Goal: Task Accomplishment & Management: Use online tool/utility

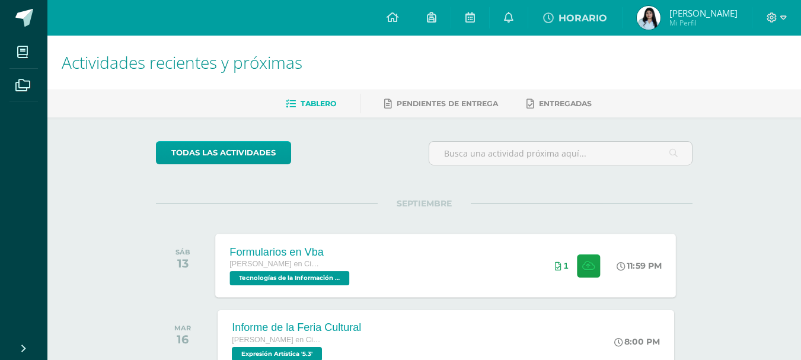
click at [434, 246] on div "Formularios en Vba [PERSON_NAME] en Ciencias y Letras Tecnologías de la Informa…" at bounding box center [446, 265] width 461 height 63
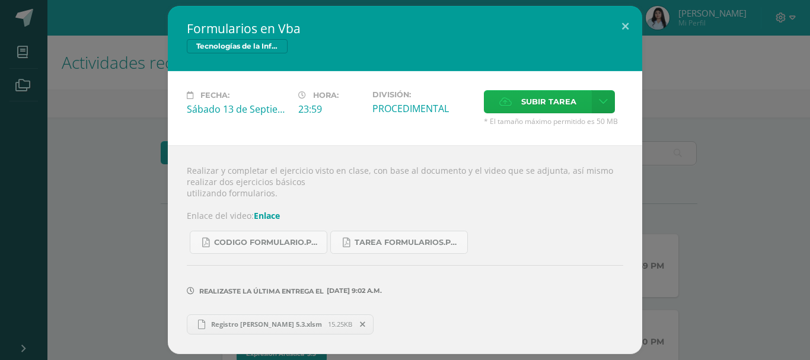
click at [545, 113] on span "Subir tarea" at bounding box center [548, 102] width 55 height 22
click at [0, 0] on input "Subir tarea" at bounding box center [0, 0] width 0 height 0
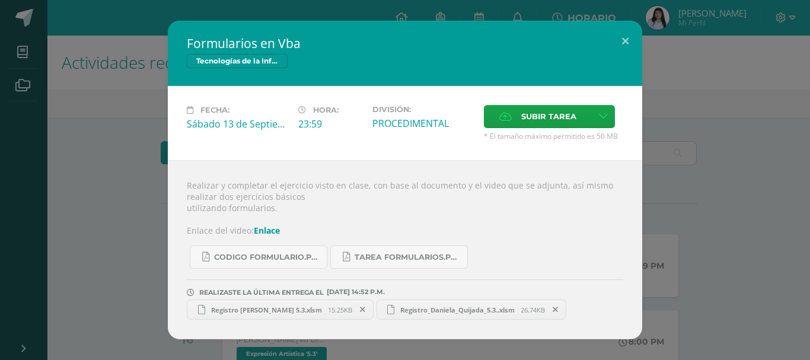
click at [263, 311] on span "Registro [PERSON_NAME] 5.3.xlsm" at bounding box center [266, 309] width 123 height 9
click at [633, 44] on button at bounding box center [625, 41] width 34 height 40
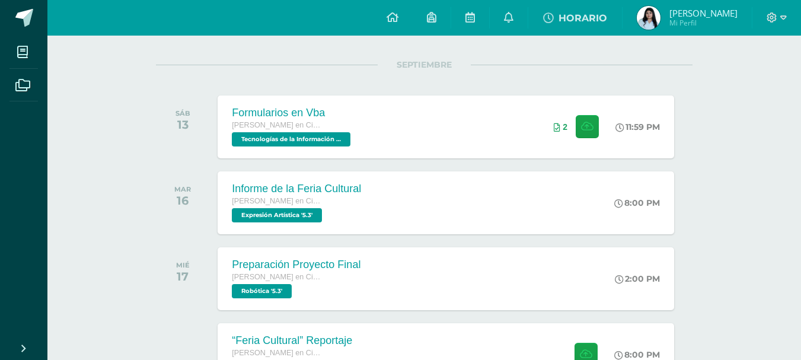
scroll to position [142, 0]
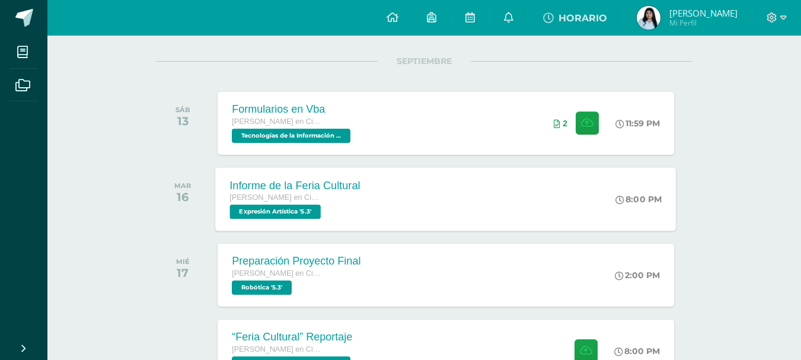
click at [541, 203] on div "Informe de la Feria Cultural [PERSON_NAME] en Ciencias y Letras Expresión Artís…" at bounding box center [446, 198] width 461 height 63
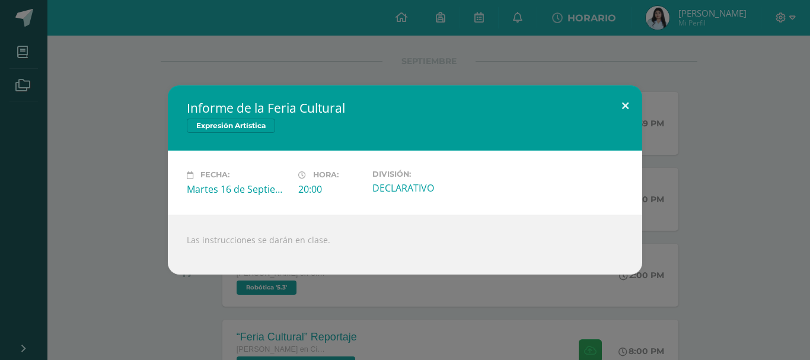
click at [626, 103] on button at bounding box center [625, 105] width 34 height 40
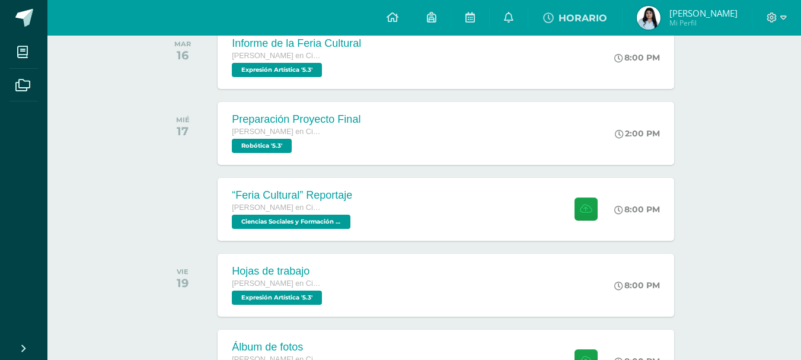
scroll to position [285, 0]
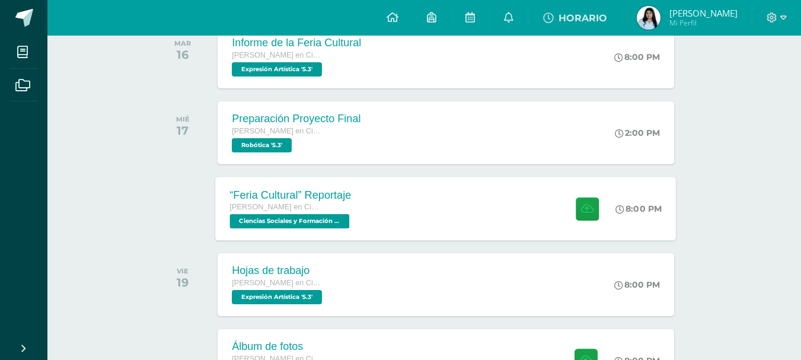
click at [493, 218] on div "“Feria Cultural” Reportaje [PERSON_NAME] en Ciencias y Letras Ciencias Sociales…" at bounding box center [446, 208] width 461 height 63
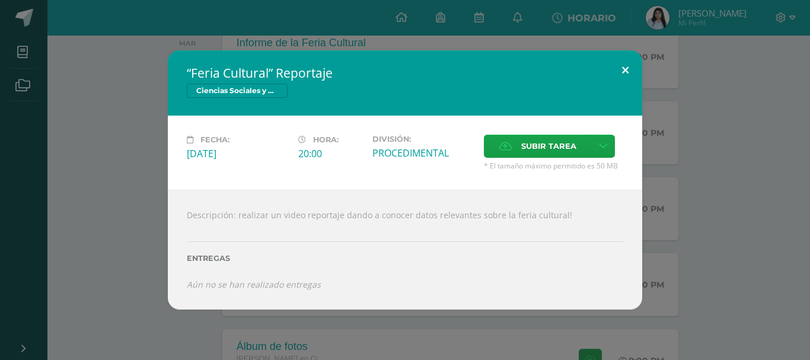
click at [620, 69] on button at bounding box center [625, 70] width 34 height 40
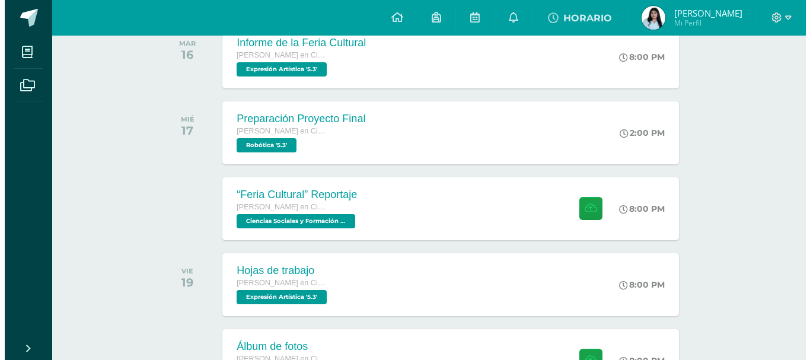
scroll to position [0, 0]
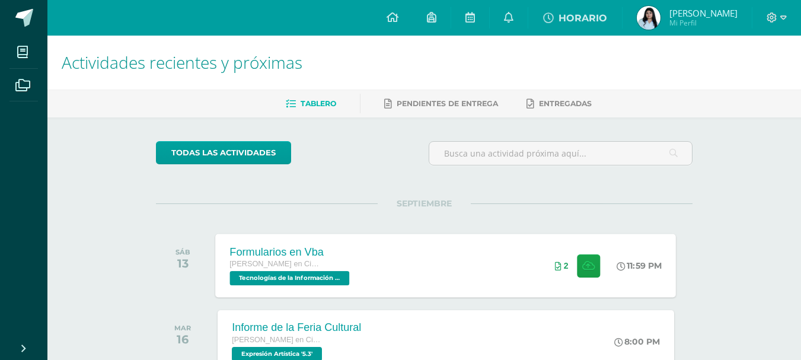
click at [436, 295] on div "Formularios en Vba [PERSON_NAME] en Ciencias y Letras Tecnologías de la Informa…" at bounding box center [446, 265] width 461 height 63
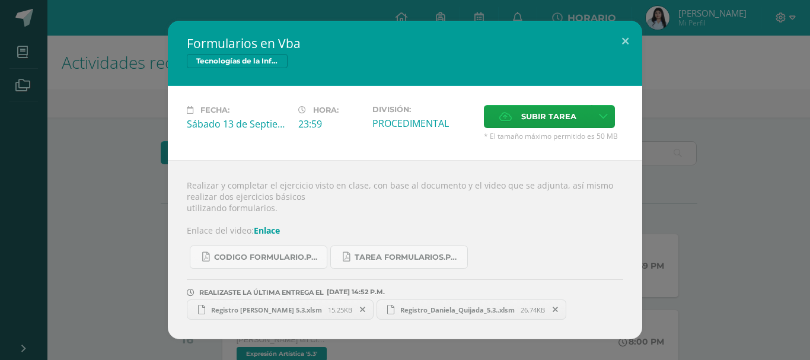
click at [358, 311] on span at bounding box center [363, 309] width 20 height 13
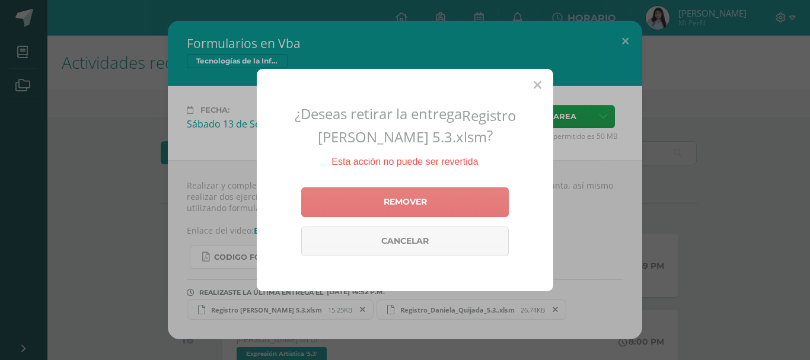
click at [410, 205] on link "Remover" at bounding box center [405, 202] width 208 height 30
